Goal: Information Seeking & Learning: Find contact information

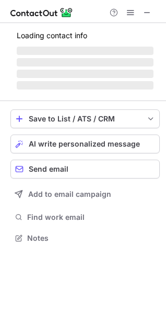
scroll to position [244, 166]
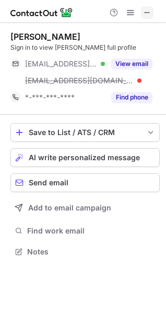
click at [151, 12] on span at bounding box center [147, 12] width 8 height 8
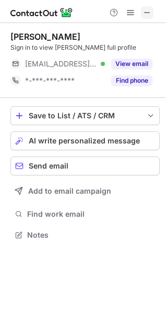
click at [146, 16] on span at bounding box center [147, 12] width 8 height 8
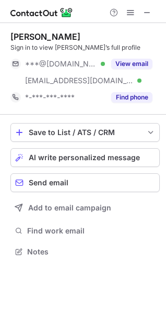
scroll to position [244, 166]
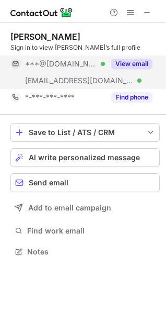
click at [131, 59] on button "View email" at bounding box center [131, 64] width 41 height 10
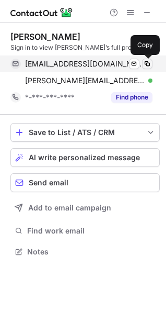
click at [147, 60] on span at bounding box center [147, 64] width 8 height 8
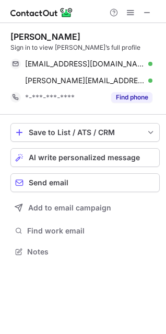
drag, startPoint x: 94, startPoint y: 34, endPoint x: 6, endPoint y: 38, distance: 88.0
click at [6, 38] on div "Francesco Schettini Sign in to view Francesco’s full profile itradeinternationa…" at bounding box center [83, 145] width 166 height 244
click at [145, 8] on span at bounding box center [147, 12] width 8 height 8
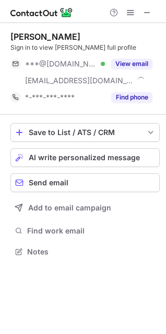
scroll to position [244, 166]
click at [148, 10] on span at bounding box center [147, 12] width 8 height 8
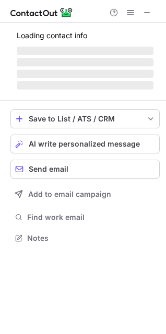
scroll to position [244, 166]
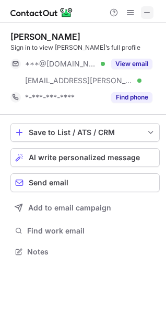
click at [147, 13] on span at bounding box center [147, 12] width 8 height 8
click at [144, 13] on span at bounding box center [147, 12] width 8 height 8
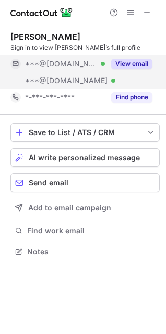
click at [132, 60] on button "View email" at bounding box center [131, 64] width 41 height 10
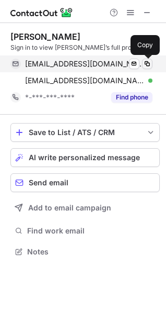
click at [144, 60] on span at bounding box center [147, 64] width 8 height 8
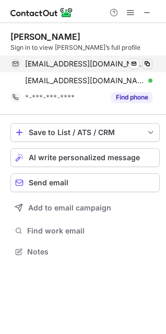
click at [144, 60] on span at bounding box center [147, 64] width 8 height 8
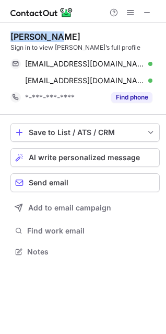
drag, startPoint x: 57, startPoint y: 32, endPoint x: 4, endPoint y: 36, distance: 52.4
click at [4, 36] on div "Mike Rothe Sign in to view Mike’s full profile rotheconsulting@gmail.com Verifi…" at bounding box center [83, 145] width 166 height 244
copy div "Mike Rothe"
click at [147, 14] on span at bounding box center [147, 12] width 8 height 8
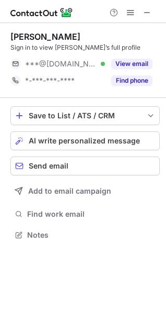
scroll to position [228, 166]
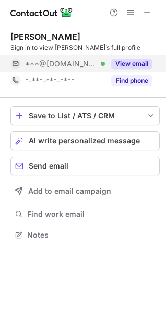
click at [130, 60] on button "View email" at bounding box center [131, 64] width 41 height 10
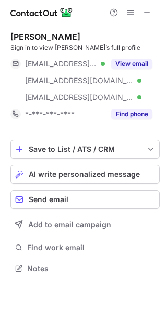
scroll to position [261, 166]
click at [150, 13] on span at bounding box center [147, 12] width 8 height 8
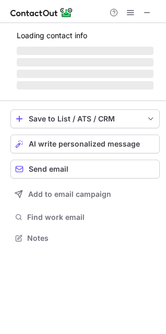
scroll to position [244, 166]
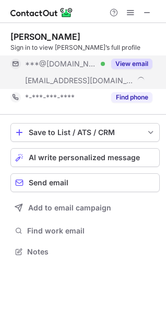
click at [137, 59] on button "View email" at bounding box center [131, 64] width 41 height 10
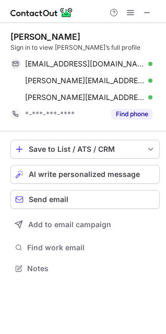
scroll to position [261, 166]
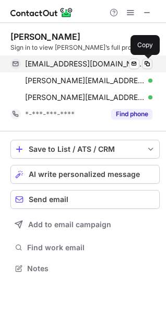
click at [146, 59] on button at bounding box center [147, 64] width 10 height 10
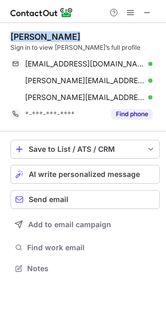
drag, startPoint x: 71, startPoint y: 34, endPoint x: 12, endPoint y: 34, distance: 59.1
click at [12, 34] on div "Mike Ashworth" at bounding box center [45, 36] width 70 height 10
copy div "Mike Ashworth"
drag, startPoint x: 145, startPoint y: 12, endPoint x: 22, endPoint y: 12, distance: 122.9
click at [145, 12] on span at bounding box center [147, 12] width 8 height 8
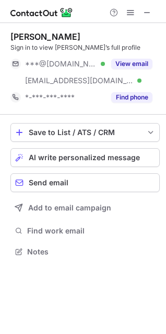
scroll to position [244, 166]
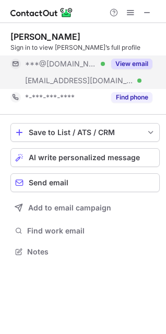
click at [141, 60] on button "View email" at bounding box center [131, 64] width 41 height 10
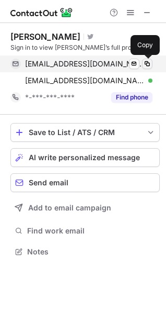
click at [146, 60] on span at bounding box center [147, 64] width 8 height 8
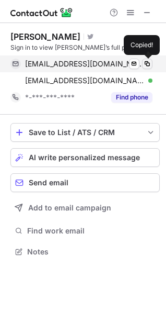
click at [146, 60] on span at bounding box center [147, 64] width 8 height 8
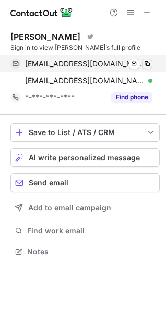
click at [146, 60] on span at bounding box center [147, 64] width 8 height 8
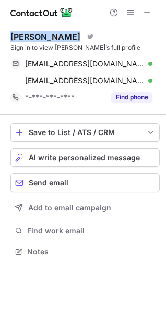
drag, startPoint x: 77, startPoint y: 36, endPoint x: 7, endPoint y: 36, distance: 69.6
click at [7, 36] on div "Brent Borgstedte Visit Twitter profile Sign in to view Brent’s full profile prh…" at bounding box center [83, 145] width 166 height 244
copy div "Brent Borgstedte"
click at [146, 8] on span at bounding box center [147, 12] width 8 height 8
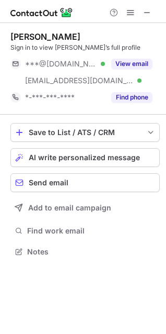
scroll to position [244, 166]
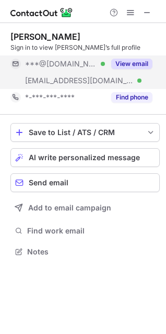
click at [131, 58] on div "View email" at bounding box center [129, 63] width 48 height 17
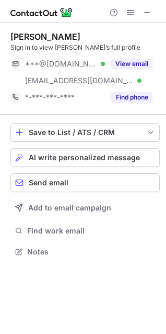
scroll to position [244, 166]
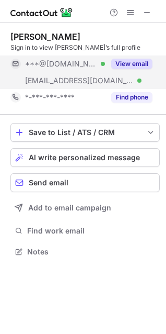
click at [138, 58] on div "View email" at bounding box center [129, 63] width 48 height 17
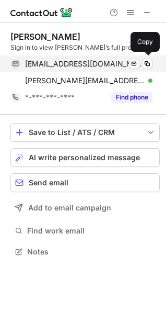
click at [149, 58] on div "weitzelmd@gmail.com Verified Send email Copy" at bounding box center [81, 63] width 142 height 17
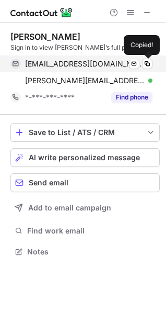
click at [149, 58] on div "weitzelmd@gmail.com Verified Send email Copied!" at bounding box center [81, 63] width 142 height 17
click at [148, 59] on button at bounding box center [147, 64] width 10 height 10
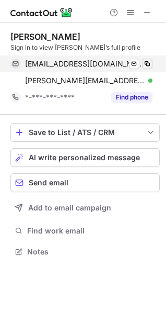
click at [148, 59] on button at bounding box center [147, 64] width 10 height 10
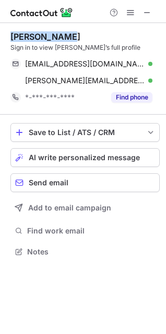
drag, startPoint x: 69, startPoint y: 35, endPoint x: 4, endPoint y: 37, distance: 64.9
click at [4, 37] on div "Kevin Krause Sign in to view Kevin’s full profile weitzelmd@gmail.com Verified …" at bounding box center [83, 145] width 166 height 244
copy div "Kevin Krause"
click at [151, 10] on span at bounding box center [147, 12] width 8 height 8
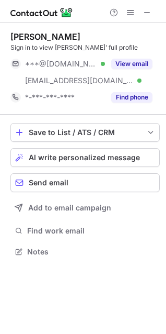
scroll to position [244, 166]
click at [143, 14] on button at bounding box center [147, 12] width 13 height 13
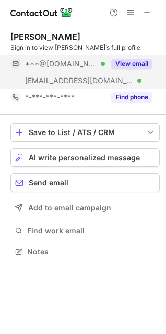
click at [134, 62] on button "View email" at bounding box center [131, 64] width 41 height 10
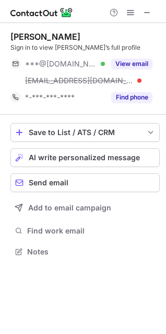
scroll to position [244, 166]
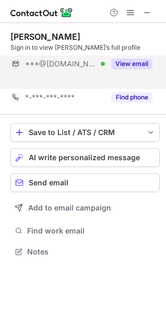
click at [130, 60] on button "View email" at bounding box center [131, 64] width 41 height 10
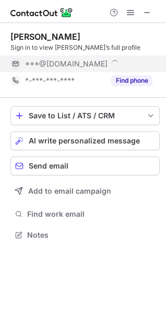
scroll to position [228, 166]
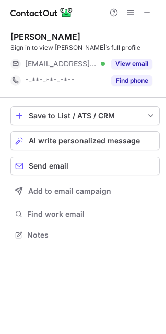
scroll to position [228, 166]
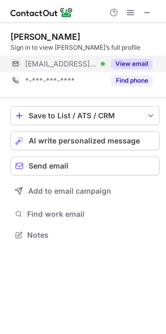
click at [140, 60] on button "View email" at bounding box center [131, 64] width 41 height 10
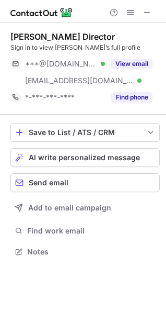
scroll to position [244, 166]
click at [148, 10] on span at bounding box center [147, 12] width 8 height 8
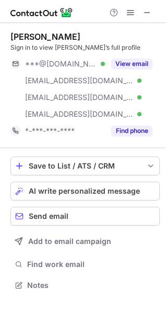
scroll to position [278, 166]
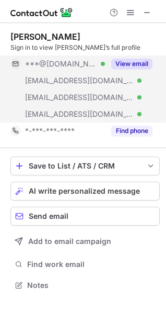
click at [132, 58] on div "View email" at bounding box center [129, 63] width 48 height 17
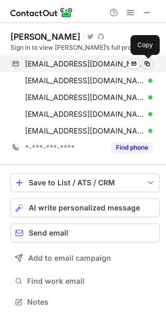
click at [148, 60] on span at bounding box center [147, 64] width 8 height 8
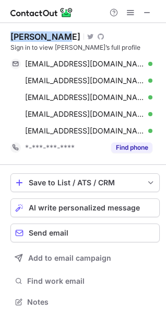
drag, startPoint x: 54, startPoint y: 37, endPoint x: 4, endPoint y: 37, distance: 50.2
click at [4, 37] on div "[PERSON_NAME] Visit Twitter profile Visit Github profile Sign in to view [PERSO…" at bounding box center [83, 170] width 166 height 295
copy div "[PERSON_NAME]"
click at [147, 13] on span at bounding box center [147, 12] width 8 height 8
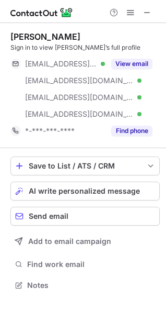
scroll to position [278, 166]
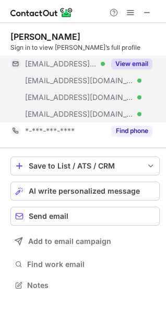
click at [143, 60] on button "View email" at bounding box center [131, 64] width 41 height 10
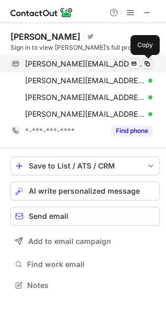
click at [145, 60] on span at bounding box center [147, 64] width 8 height 8
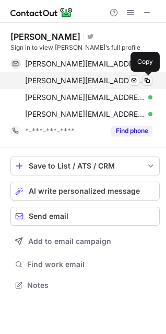
click at [149, 76] on button at bounding box center [147, 80] width 10 height 10
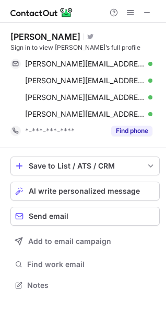
drag, startPoint x: 78, startPoint y: 34, endPoint x: 9, endPoint y: 34, distance: 69.1
click at [9, 34] on div "[PERSON_NAME] Visit Twitter profile Sign in to view [PERSON_NAME]’s full profil…" at bounding box center [83, 162] width 166 height 278
copy div "[PERSON_NAME]"
drag, startPoint x: 150, startPoint y: 13, endPoint x: 139, endPoint y: 12, distance: 11.0
click at [150, 13] on span at bounding box center [147, 12] width 8 height 8
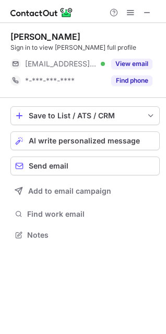
scroll to position [228, 166]
click at [145, 12] on span at bounding box center [147, 12] width 8 height 8
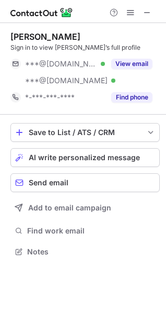
scroll to position [244, 166]
click at [150, 16] on span at bounding box center [147, 12] width 8 height 8
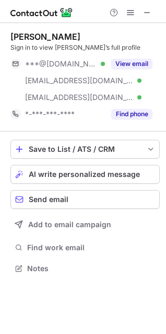
scroll to position [261, 166]
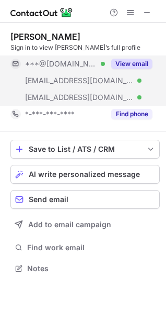
click at [130, 58] on div "View email" at bounding box center [129, 63] width 48 height 17
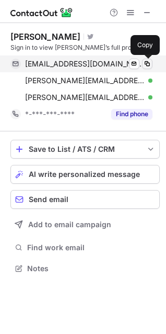
click at [146, 60] on span at bounding box center [147, 64] width 8 height 8
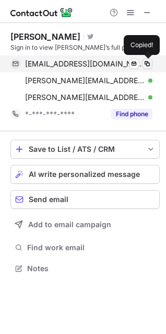
click at [146, 60] on span at bounding box center [147, 64] width 8 height 8
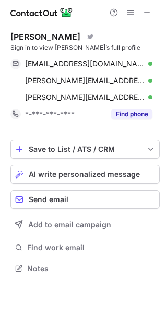
drag, startPoint x: 74, startPoint y: 38, endPoint x: 4, endPoint y: 37, distance: 70.1
click at [4, 37] on div "Jerald Feinstein Visit Twitter profile Sign in to view Jerald’s full profile je…" at bounding box center [83, 153] width 166 height 261
copy div "Jerald Feinstein"
click at [150, 14] on span at bounding box center [147, 12] width 8 height 8
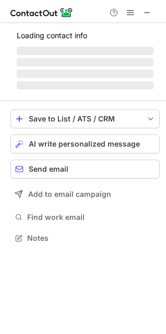
scroll to position [244, 166]
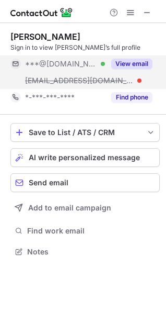
click at [133, 60] on button "View email" at bounding box center [131, 64] width 41 height 10
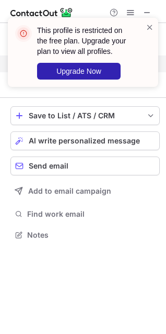
scroll to position [228, 166]
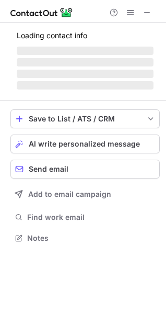
scroll to position [244, 166]
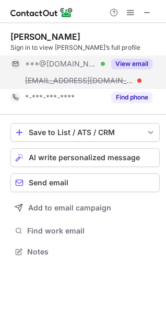
click at [134, 59] on button "View email" at bounding box center [131, 64] width 41 height 10
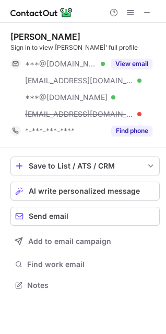
scroll to position [278, 166]
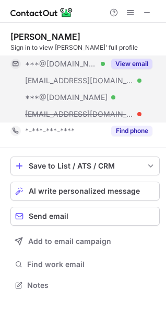
click at [130, 59] on button "View email" at bounding box center [131, 64] width 41 height 10
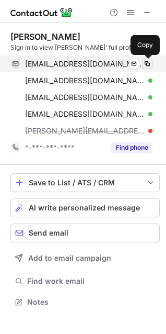
click at [145, 61] on span at bounding box center [147, 64] width 8 height 8
click at [144, 61] on span at bounding box center [147, 64] width 8 height 8
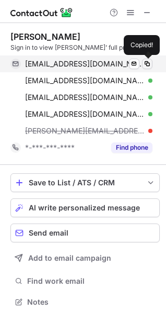
click at [144, 61] on span at bounding box center [147, 64] width 8 height 8
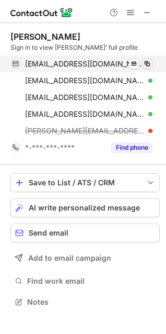
click at [144, 61] on span at bounding box center [147, 64] width 8 height 8
click at [144, 60] on span at bounding box center [147, 64] width 8 height 8
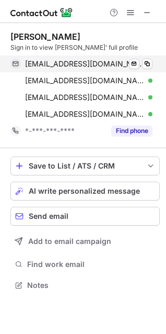
scroll to position [278, 166]
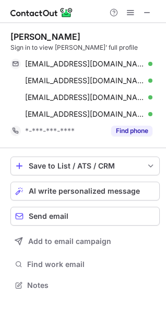
drag, startPoint x: 91, startPoint y: 36, endPoint x: 8, endPoint y: 37, distance: 82.7
click at [8, 37] on div "[PERSON_NAME] Sign in to view [PERSON_NAME]’ full profile [EMAIL_ADDRESS][DOMAI…" at bounding box center [83, 162] width 166 height 278
drag, startPoint x: 150, startPoint y: 13, endPoint x: 54, endPoint y: 14, distance: 96.3
click at [150, 13] on span at bounding box center [147, 12] width 8 height 8
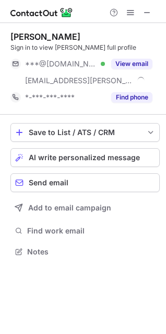
scroll to position [244, 166]
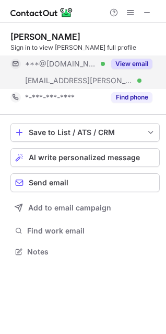
click at [136, 60] on button "View email" at bounding box center [131, 64] width 41 height 10
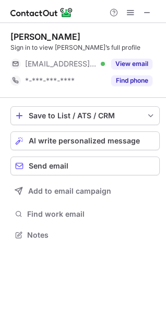
scroll to position [228, 166]
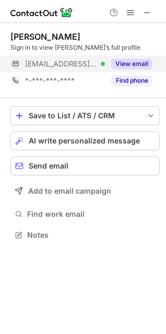
click at [135, 58] on div "View email" at bounding box center [129, 63] width 48 height 17
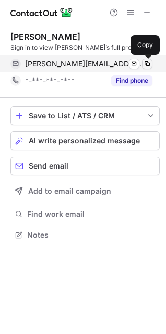
click at [148, 59] on button at bounding box center [147, 64] width 10 height 10
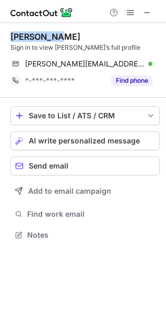
drag, startPoint x: 59, startPoint y: 36, endPoint x: 10, endPoint y: 34, distance: 48.7
click at [10, 34] on div "Mike Dugan Sign in to view Mike’s full profile mike.dugan@riscomins.com Verifie…" at bounding box center [83, 137] width 166 height 228
copy div "Mike Dugan"
drag, startPoint x: 152, startPoint y: 13, endPoint x: 127, endPoint y: 13, distance: 25.1
click at [152, 13] on button at bounding box center [147, 12] width 13 height 13
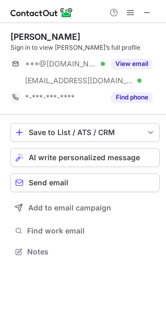
scroll to position [244, 166]
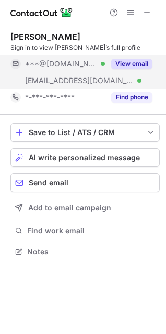
click at [134, 59] on button "View email" at bounding box center [131, 64] width 41 height 10
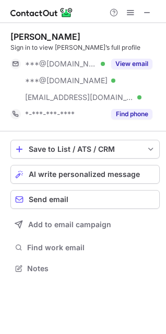
scroll to position [261, 166]
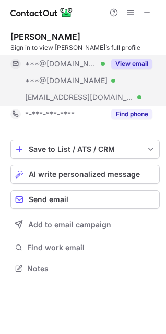
click at [137, 60] on button "View email" at bounding box center [131, 64] width 41 height 10
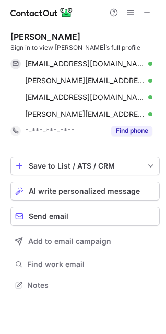
scroll to position [278, 166]
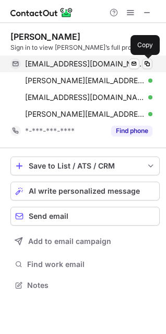
click at [146, 61] on span at bounding box center [147, 64] width 8 height 8
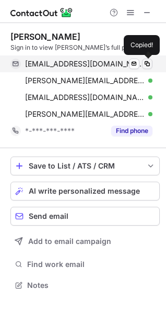
click at [146, 61] on span at bounding box center [147, 64] width 8 height 8
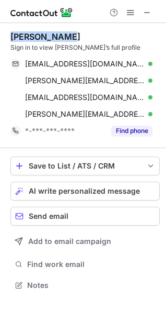
drag, startPoint x: 72, startPoint y: 37, endPoint x: 12, endPoint y: 37, distance: 60.2
click at [12, 37] on div "Edward Brown" at bounding box center [85, 36] width 150 height 10
copy div "Edward Brown"
click at [150, 13] on span at bounding box center [147, 12] width 8 height 8
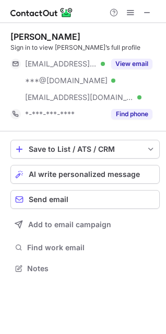
scroll to position [261, 166]
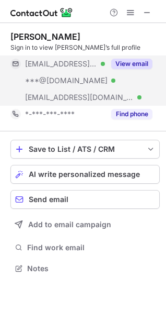
click at [136, 60] on button "View email" at bounding box center [131, 64] width 41 height 10
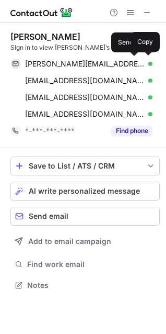
scroll to position [278, 166]
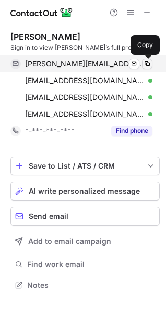
click at [146, 63] on span at bounding box center [147, 64] width 8 height 8
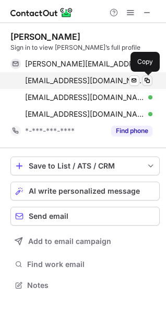
click at [146, 76] on span at bounding box center [147, 80] width 8 height 8
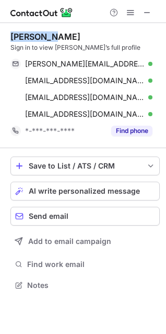
drag, startPoint x: 54, startPoint y: 34, endPoint x: 12, endPoint y: 35, distance: 41.9
click at [12, 35] on div "Chad Bilz" at bounding box center [85, 36] width 150 height 10
copy div "Chad Bilz"
click at [145, 12] on span at bounding box center [147, 12] width 8 height 8
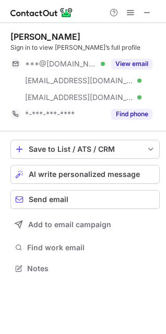
scroll to position [261, 166]
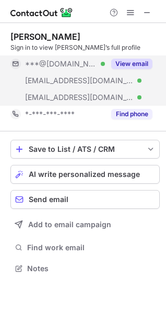
click at [133, 60] on button "View email" at bounding box center [131, 64] width 41 height 10
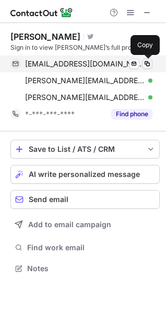
click at [147, 60] on span at bounding box center [147, 64] width 8 height 8
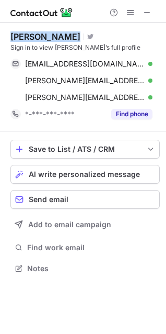
drag, startPoint x: 64, startPoint y: 36, endPoint x: 5, endPoint y: 36, distance: 59.1
click at [5, 36] on div "[PERSON_NAME] Visit Twitter profile Sign in to view [PERSON_NAME]’s full profil…" at bounding box center [83, 153] width 166 height 261
copy div "Sam McAfee"
click at [149, 13] on span at bounding box center [147, 12] width 8 height 8
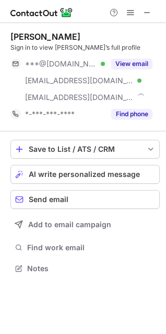
scroll to position [261, 166]
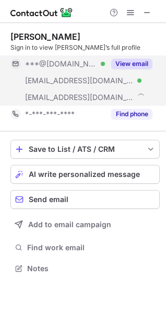
click at [137, 58] on div "View email" at bounding box center [129, 63] width 48 height 17
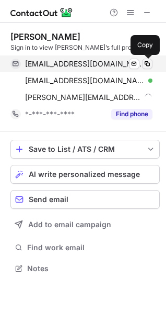
click at [146, 60] on span at bounding box center [147, 64] width 8 height 8
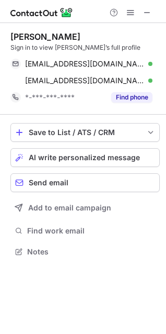
scroll to position [244, 166]
drag, startPoint x: 72, startPoint y: 36, endPoint x: 9, endPoint y: 35, distance: 63.3
click at [9, 35] on div "[PERSON_NAME] Sign in to view [PERSON_NAME]’s full profile [EMAIL_ADDRESS][DOMA…" at bounding box center [83, 145] width 166 height 244
copy div "[PERSON_NAME]"
click at [151, 13] on span at bounding box center [147, 12] width 8 height 8
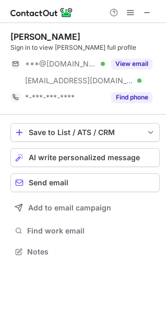
scroll to position [244, 166]
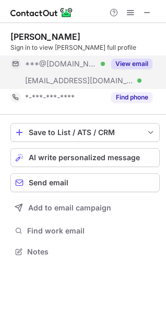
click at [143, 62] on button "View email" at bounding box center [131, 64] width 41 height 10
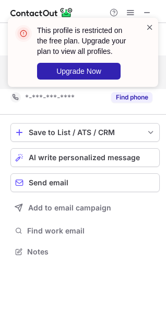
click at [151, 26] on span at bounding box center [150, 27] width 8 height 10
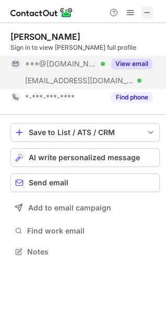
click at [148, 10] on span at bounding box center [147, 12] width 8 height 8
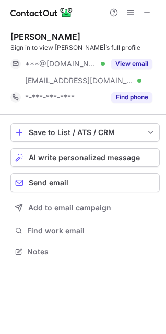
scroll to position [244, 166]
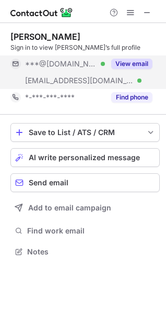
click at [129, 56] on div "View email" at bounding box center [129, 63] width 48 height 17
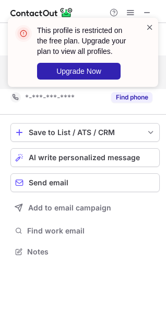
click at [152, 26] on span at bounding box center [150, 27] width 8 height 10
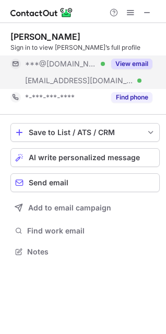
click at [149, 13] on span at bounding box center [147, 12] width 8 height 8
click at [136, 60] on button "View email" at bounding box center [131, 64] width 41 height 10
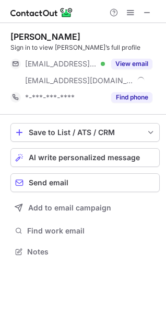
scroll to position [244, 166]
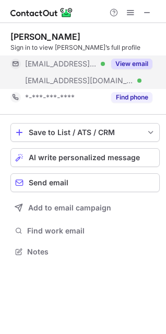
click at [132, 56] on div "View email" at bounding box center [129, 63] width 48 height 17
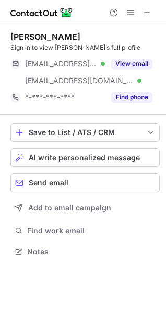
scroll to position [244, 166]
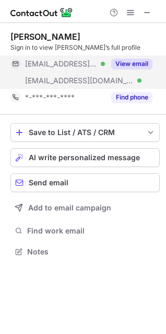
click at [134, 58] on div "View email" at bounding box center [129, 63] width 48 height 17
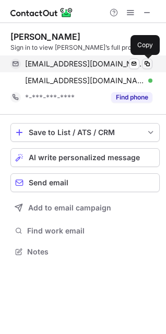
click at [148, 61] on span at bounding box center [147, 64] width 8 height 8
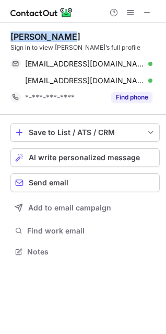
drag, startPoint x: 64, startPoint y: 36, endPoint x: 7, endPoint y: 38, distance: 57.1
click at [7, 38] on div "Bruce Cluett Sign in to view Bruce’s full profile bcluett@usa.net Verified Send…" at bounding box center [83, 145] width 166 height 244
copy div "Bruce Cluett"
click at [150, 15] on span at bounding box center [147, 12] width 8 height 8
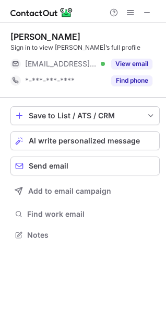
scroll to position [228, 166]
click at [149, 12] on span at bounding box center [147, 12] width 8 height 8
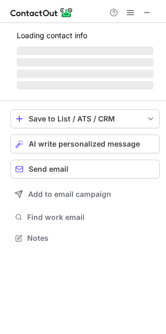
scroll to position [228, 166]
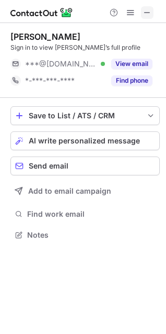
click at [150, 10] on span at bounding box center [147, 12] width 8 height 8
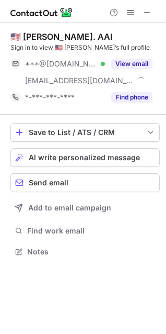
scroll to position [244, 166]
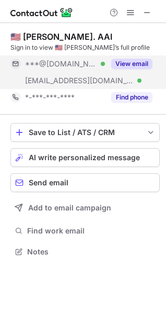
click at [129, 58] on div "View email" at bounding box center [129, 63] width 48 height 17
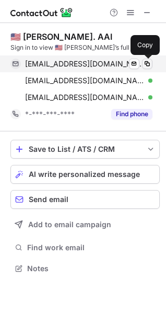
click at [145, 60] on span at bounding box center [147, 64] width 8 height 8
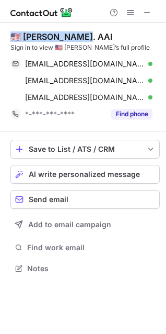
drag, startPoint x: 80, startPoint y: 36, endPoint x: 11, endPoint y: 38, distance: 68.6
click at [11, 38] on div "🇺🇸 Kevin Jackson. AAI" at bounding box center [61, 36] width 102 height 10
copy div "🇺🇸 Kevin Jackson."
click at [150, 11] on span at bounding box center [147, 12] width 8 height 8
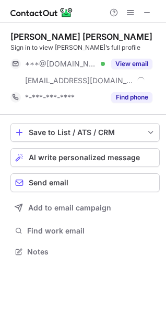
scroll to position [244, 166]
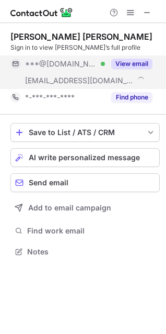
click at [134, 58] on div "View email" at bounding box center [129, 63] width 48 height 17
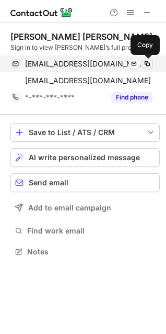
click at [149, 60] on span at bounding box center [147, 64] width 8 height 8
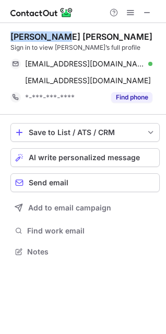
drag, startPoint x: 55, startPoint y: 36, endPoint x: 13, endPoint y: 34, distance: 41.9
click at [13, 34] on div "Sean Bertie" at bounding box center [81, 36] width 142 height 10
copy div "Sean Bertie"
click at [148, 12] on span at bounding box center [147, 12] width 8 height 8
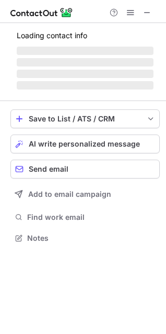
scroll to position [261, 166]
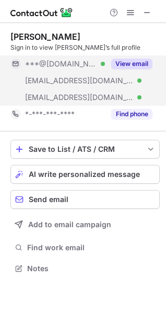
click at [138, 55] on div "View email" at bounding box center [129, 63] width 48 height 17
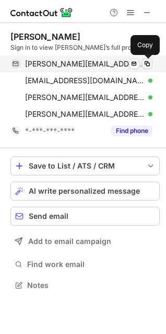
click at [149, 60] on span at bounding box center [147, 64] width 8 height 8
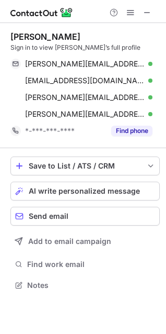
drag, startPoint x: 66, startPoint y: 33, endPoint x: 6, endPoint y: 38, distance: 60.9
click at [6, 38] on div "[PERSON_NAME] Sign in to view [PERSON_NAME]’s full profile [PERSON_NAME][EMAIL_…" at bounding box center [83, 162] width 166 height 278
copy div "[PERSON_NAME]"
click at [148, 9] on span at bounding box center [147, 12] width 8 height 8
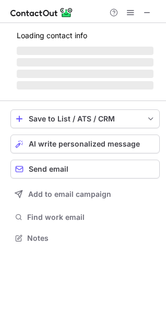
scroll to position [228, 166]
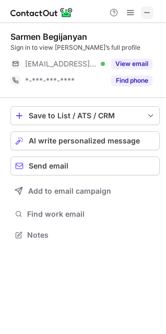
click at [144, 9] on span at bounding box center [147, 12] width 8 height 8
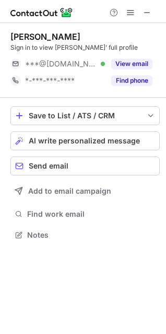
scroll to position [228, 166]
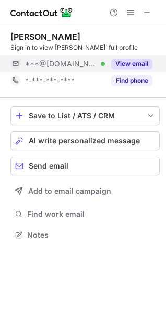
click at [135, 60] on button "View email" at bounding box center [131, 64] width 41 height 10
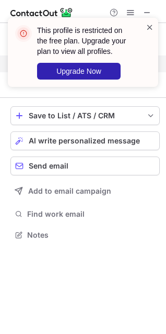
click at [150, 27] on span at bounding box center [150, 27] width 8 height 10
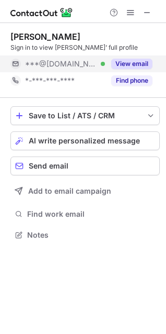
click at [149, 12] on span at bounding box center [147, 12] width 8 height 8
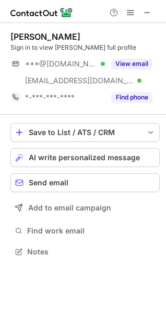
scroll to position [244, 166]
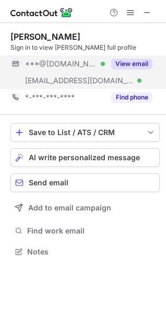
click at [132, 60] on button "View email" at bounding box center [131, 64] width 41 height 10
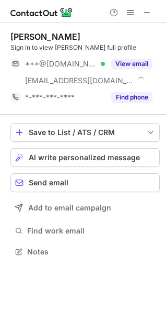
scroll to position [244, 166]
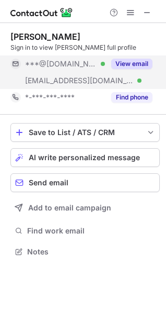
click at [137, 62] on button "View email" at bounding box center [131, 64] width 41 height 10
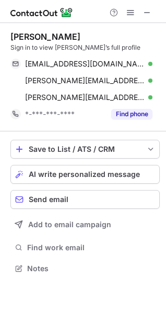
scroll to position [261, 166]
click at [149, 10] on span at bounding box center [147, 12] width 8 height 8
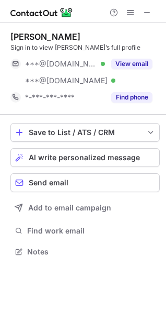
scroll to position [244, 166]
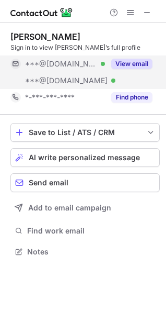
click at [136, 59] on button "View email" at bounding box center [131, 64] width 41 height 10
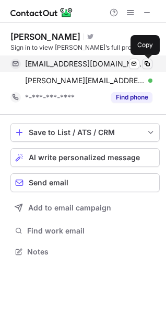
click at [148, 60] on span at bounding box center [147, 64] width 8 height 8
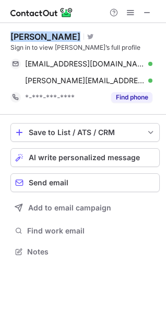
drag, startPoint x: 64, startPoint y: 36, endPoint x: 12, endPoint y: 35, distance: 52.3
click at [12, 35] on div "Mike Cullison" at bounding box center [45, 36] width 70 height 10
copy div "Mike Cullison"
click at [148, 11] on span at bounding box center [147, 12] width 8 height 8
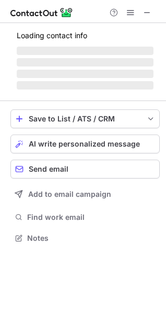
scroll to position [261, 166]
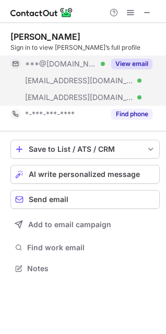
click at [137, 60] on button "View email" at bounding box center [131, 64] width 41 height 10
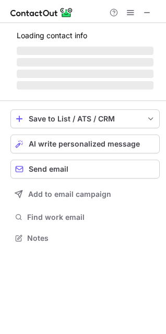
scroll to position [278, 166]
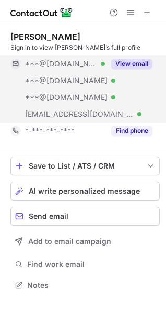
click at [134, 56] on div "View email" at bounding box center [129, 63] width 48 height 17
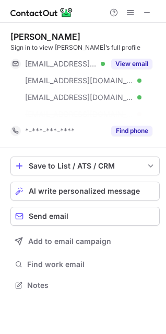
scroll to position [261, 166]
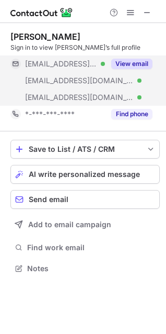
click at [137, 60] on button "View email" at bounding box center [131, 64] width 41 height 10
